Goal: Information Seeking & Learning: Learn about a topic

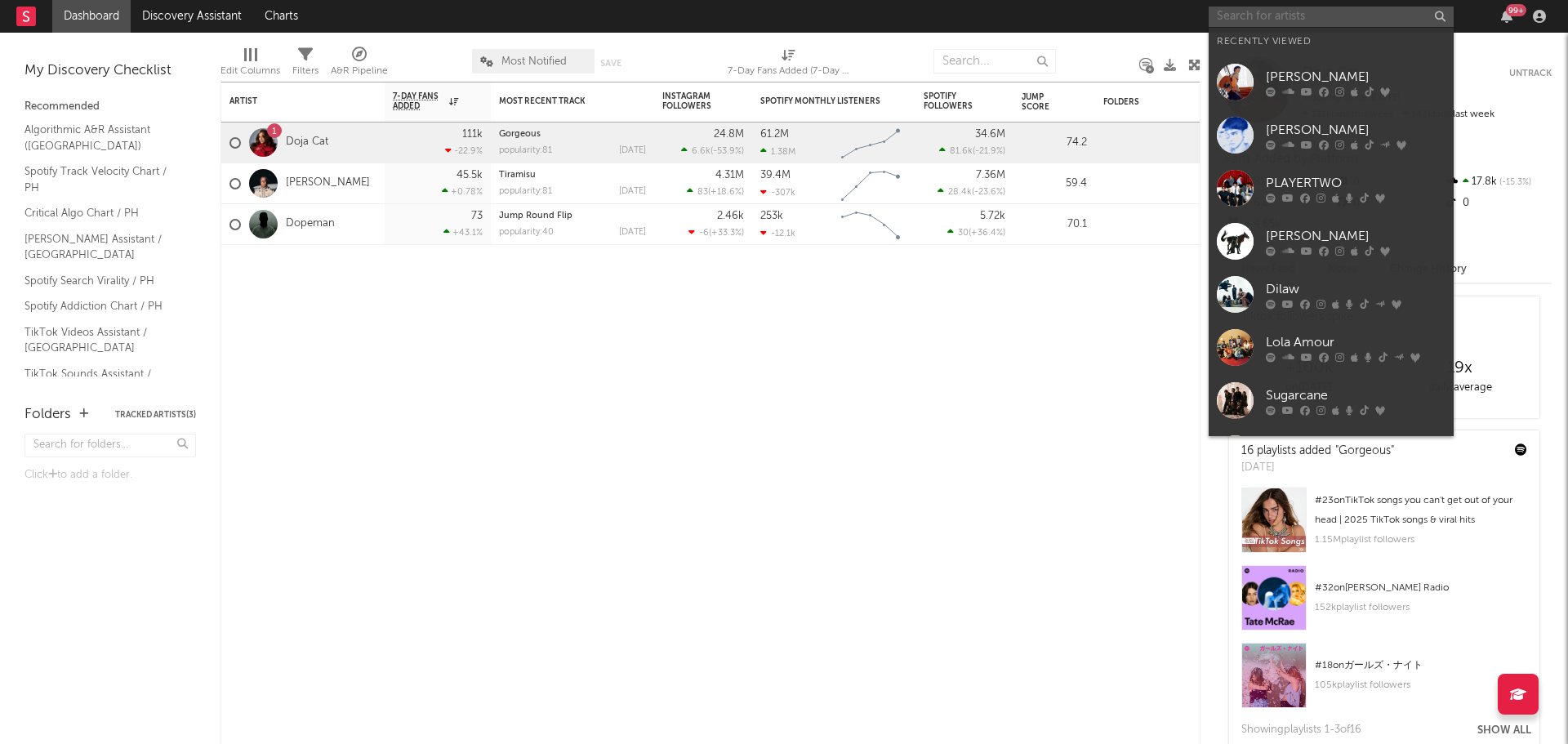
click at [1225, 17] on input "text" at bounding box center [1331, 17] width 245 height 21
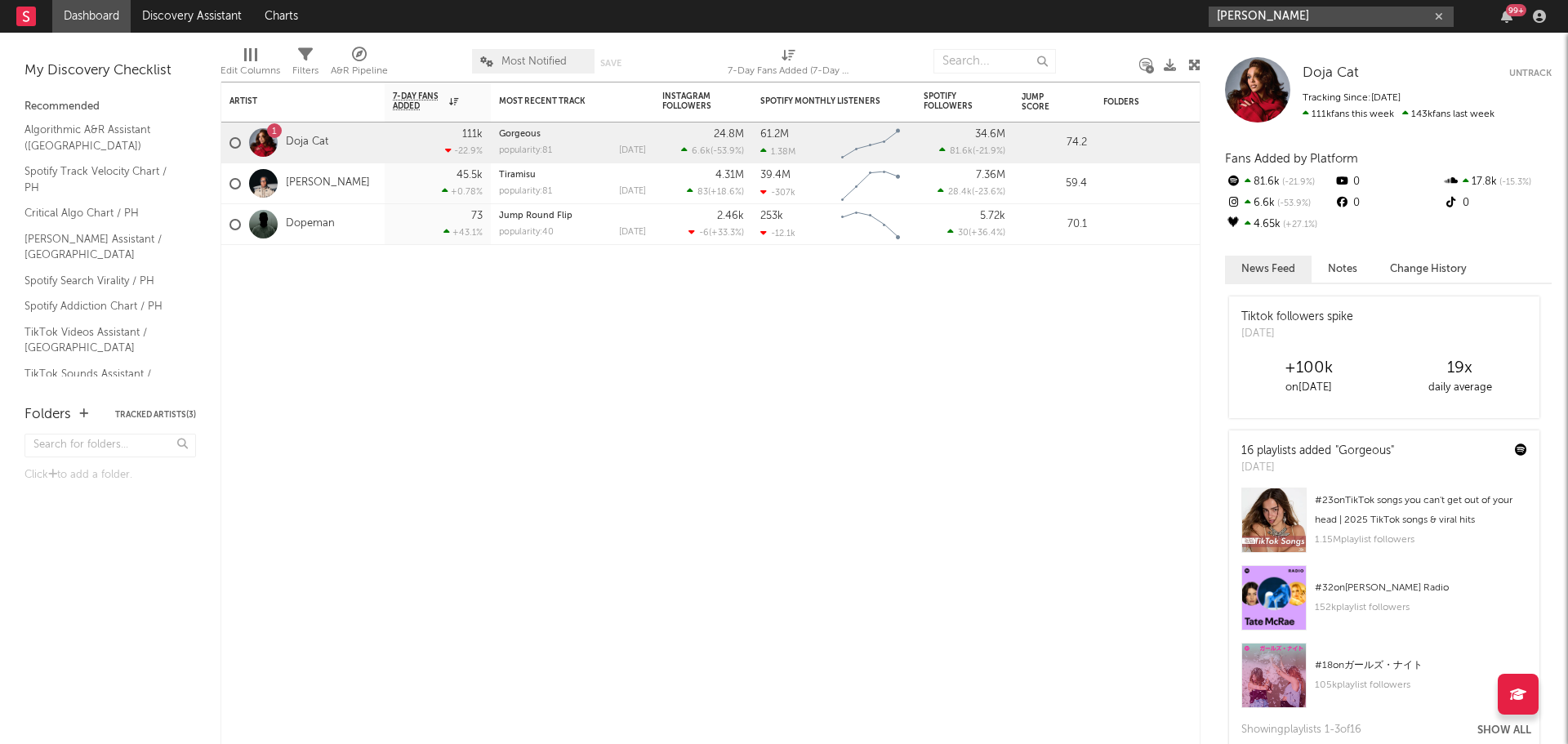
click at [1327, 24] on input "[PERSON_NAME]" at bounding box center [1331, 17] width 245 height 21
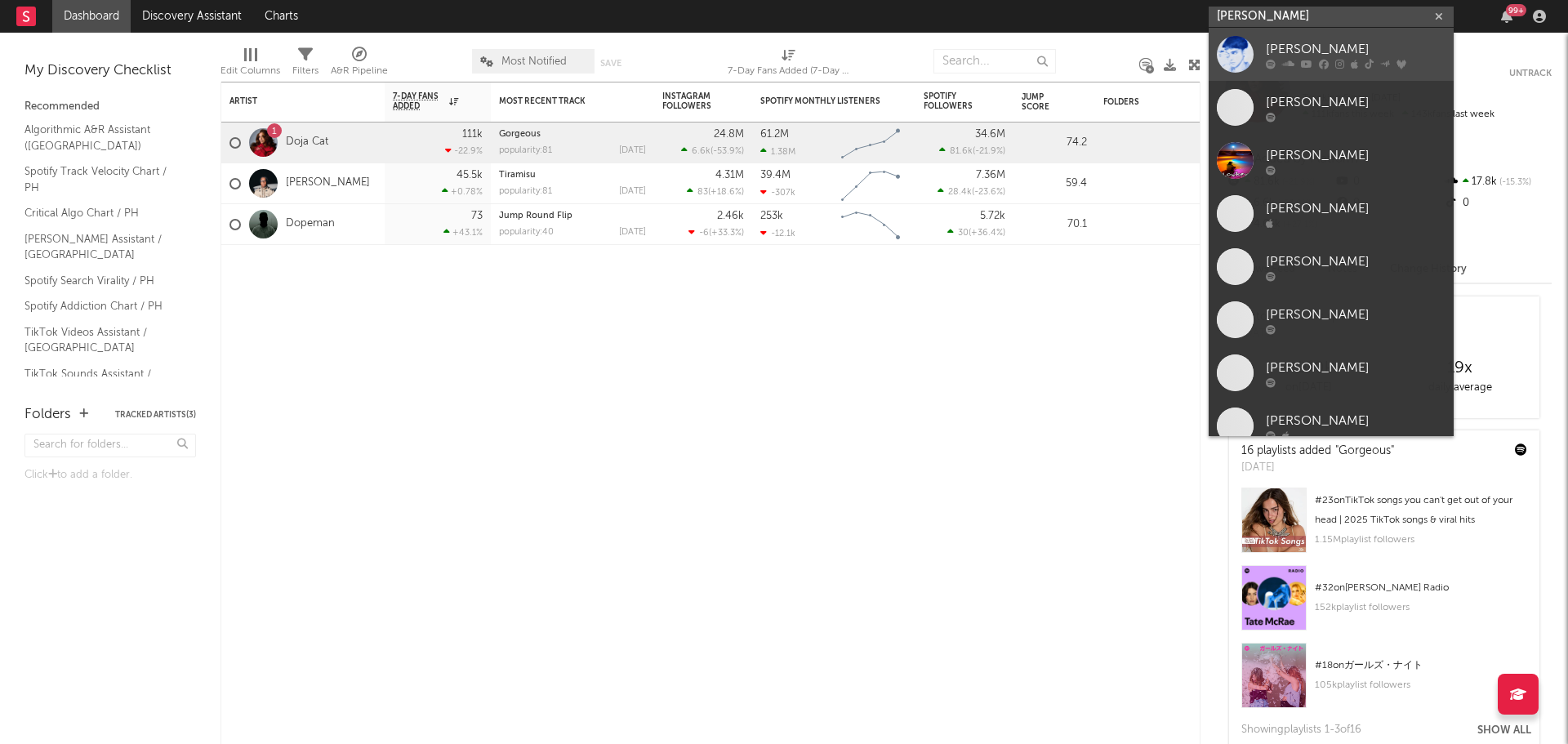
type input "[PERSON_NAME]"
click at [1323, 48] on div "[PERSON_NAME]" at bounding box center [1356, 49] width 180 height 20
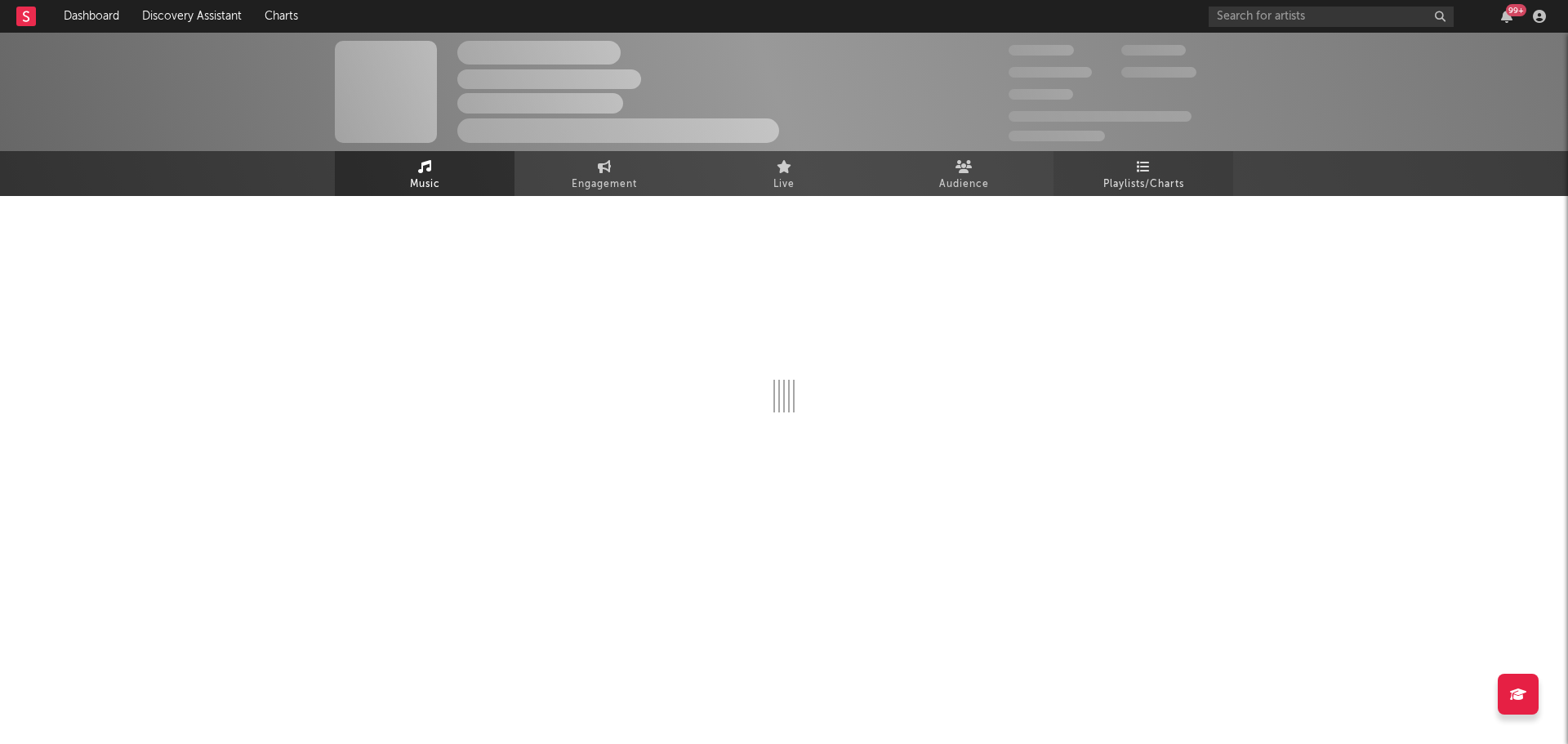
click at [1179, 159] on link "Playlists/Charts" at bounding box center [1143, 173] width 180 height 45
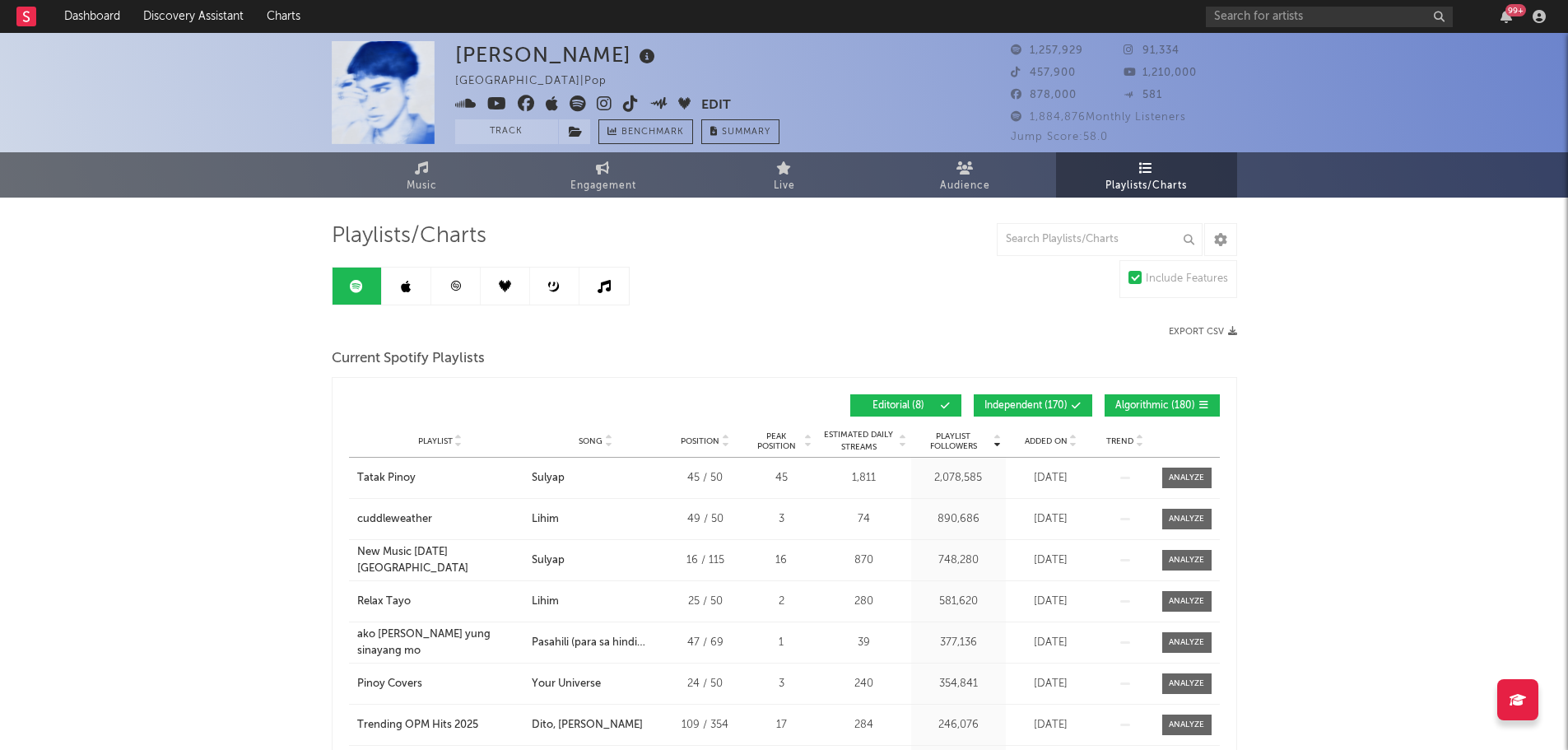
click at [1029, 404] on span "Independent ( 170 )" at bounding box center [1025, 406] width 83 height 10
click at [1150, 408] on span "Algorithmic ( 180 )" at bounding box center [1155, 406] width 79 height 10
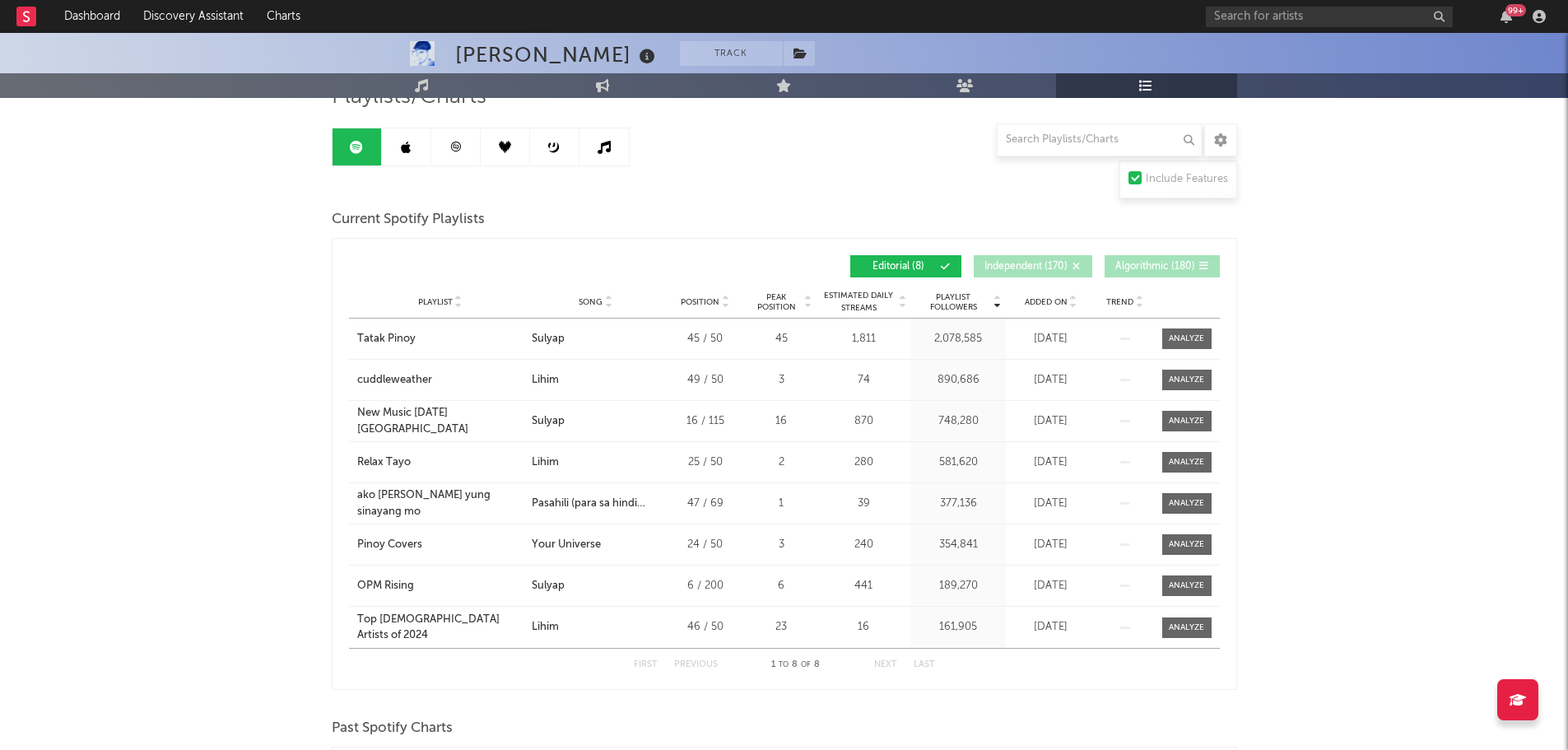
scroll to position [82, 0]
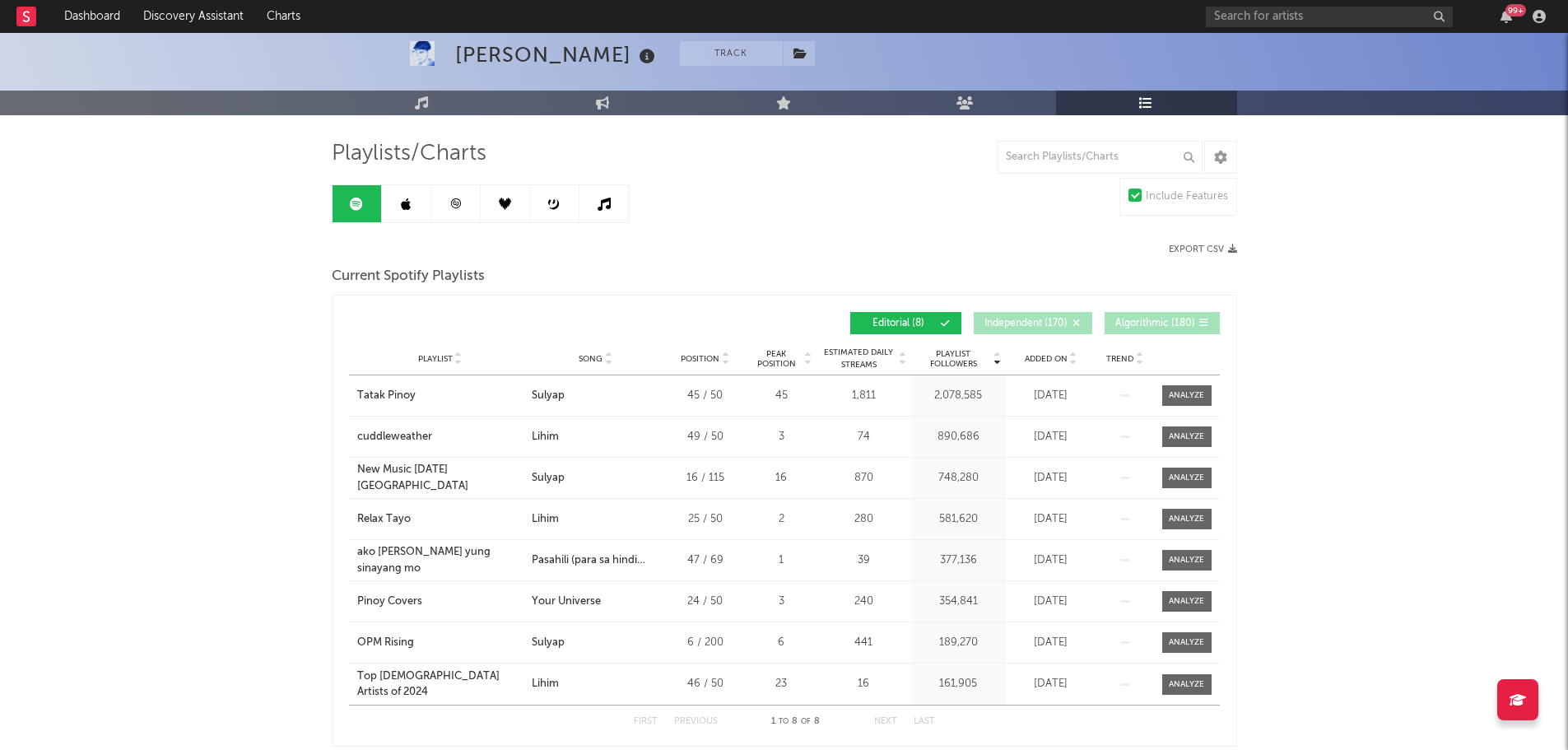
click at [408, 196] on link at bounding box center [406, 203] width 49 height 37
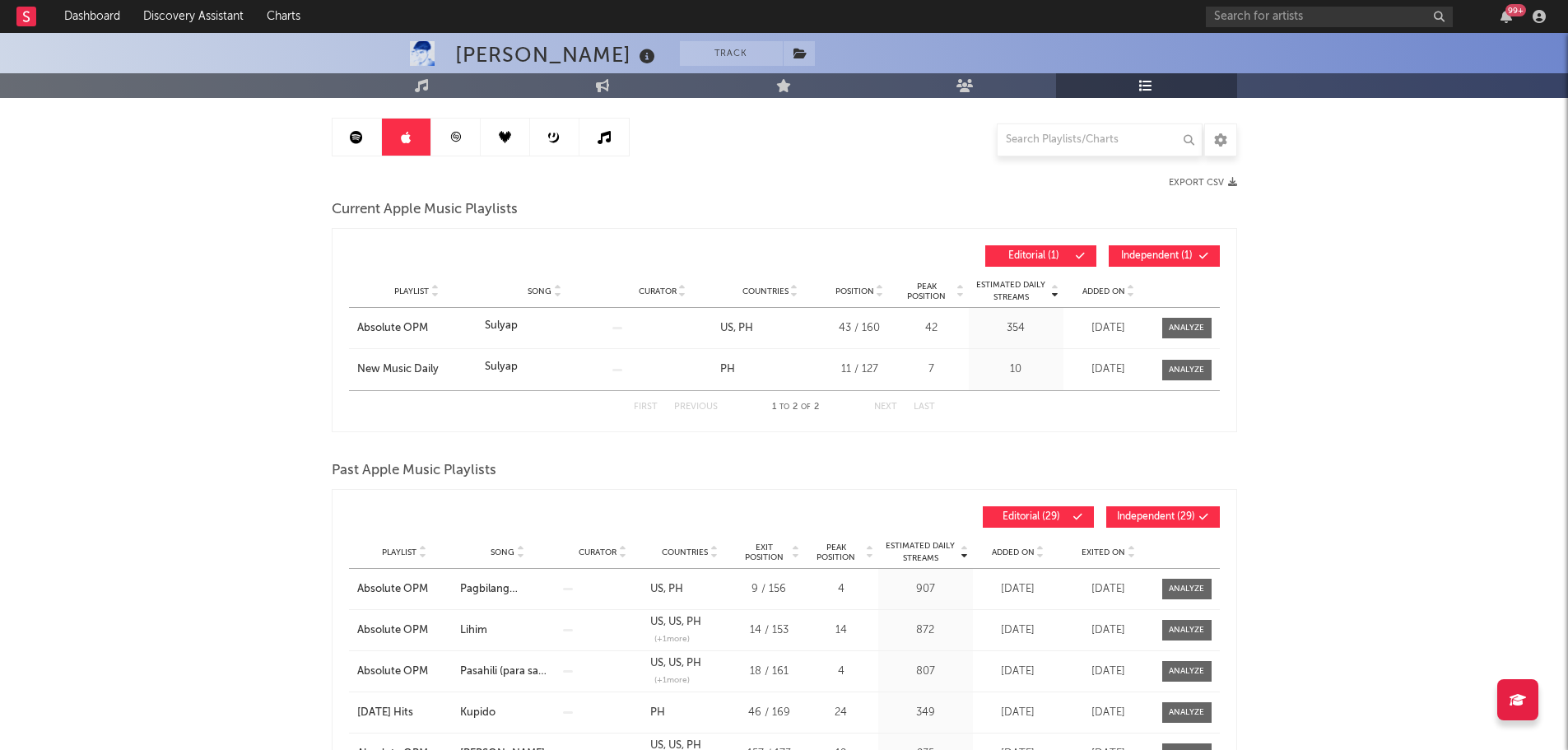
scroll to position [165, 0]
